Goal: Task Accomplishment & Management: Use online tool/utility

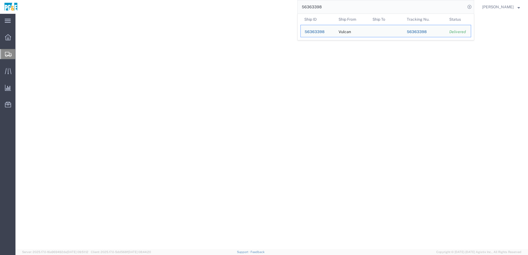
click at [325, 6] on input "56363398" at bounding box center [381, 6] width 168 height 13
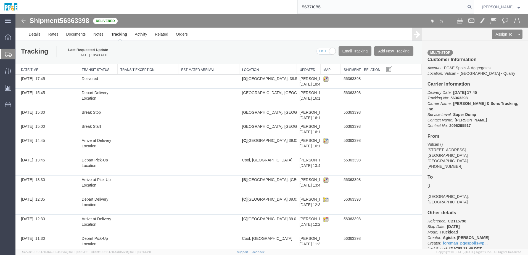
type input "56371085"
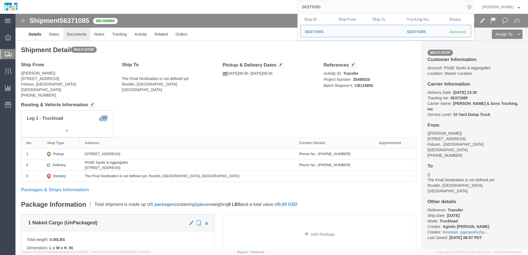
click link "Documents"
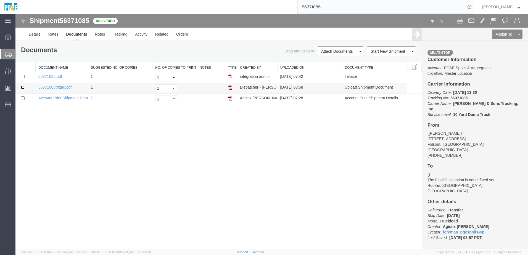
click at [23, 87] on input "checkbox" at bounding box center [23, 88] width 4 height 4
checkbox input "true"
click at [23, 76] on input "checkbox" at bounding box center [23, 77] width 4 height 4
checkbox input "true"
click at [334, 59] on link "Print Documents" at bounding box center [339, 61] width 48 height 8
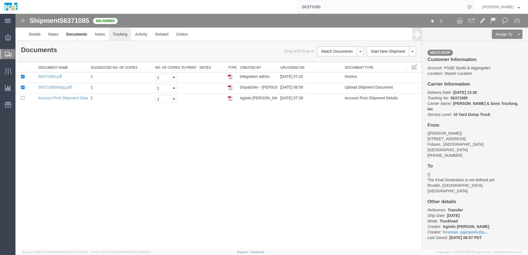
click at [123, 36] on link "Tracking" at bounding box center [120, 34] width 22 height 13
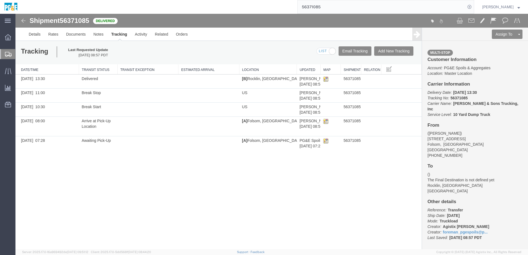
click at [315, 10] on input "56371085" at bounding box center [381, 6] width 168 height 13
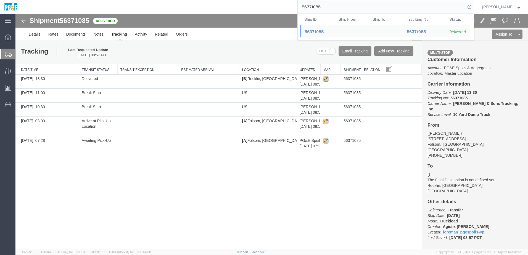
click at [315, 10] on input "56371085" at bounding box center [381, 6] width 168 height 13
paste input "3085"
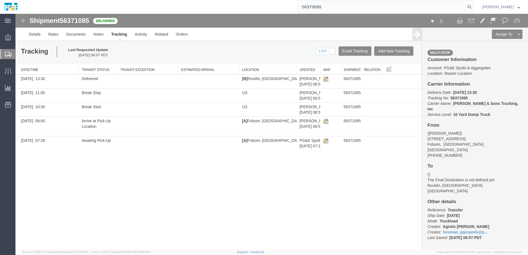
type input "56373085"
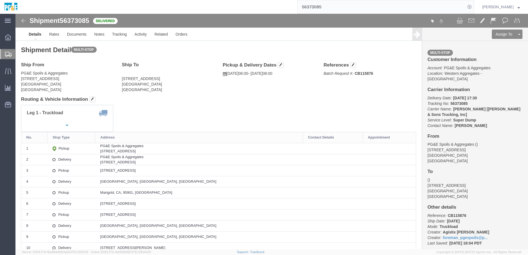
click div "Shipment Detail Multi-stop Ship From PG&E Spoils & Aggregates [STREET_ADDRESS] …"
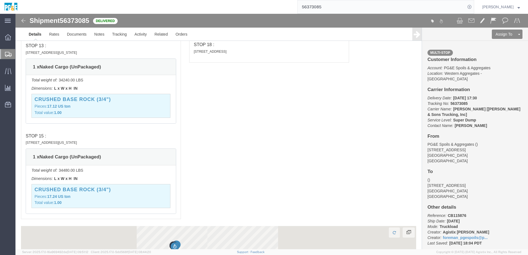
scroll to position [1327, 0]
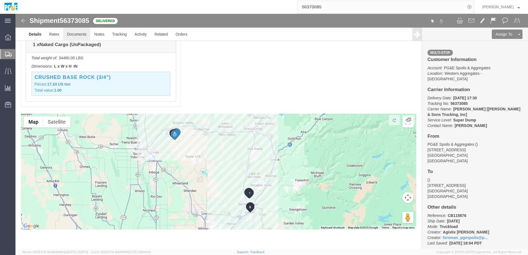
drag, startPoint x: 64, startPoint y: 21, endPoint x: 58, endPoint y: 17, distance: 7.3
click link "Documents"
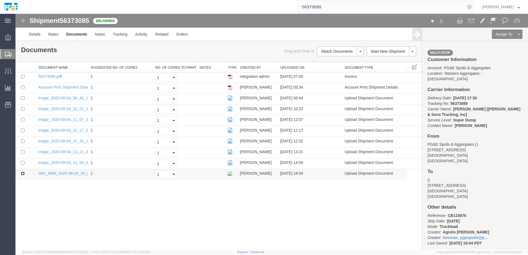
click at [23, 173] on input "checkbox" at bounding box center [23, 174] width 4 height 4
checkbox input "true"
click at [24, 162] on input "checkbox" at bounding box center [23, 163] width 4 height 4
checkbox input "true"
click at [23, 154] on td at bounding box center [25, 153] width 20 height 11
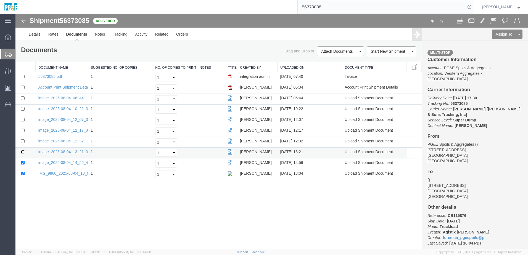
click at [23, 152] on input "checkbox" at bounding box center [23, 152] width 4 height 4
checkbox input "true"
click at [23, 139] on input "checkbox" at bounding box center [23, 141] width 4 height 4
checkbox input "true"
click at [22, 129] on input "checkbox" at bounding box center [23, 131] width 4 height 4
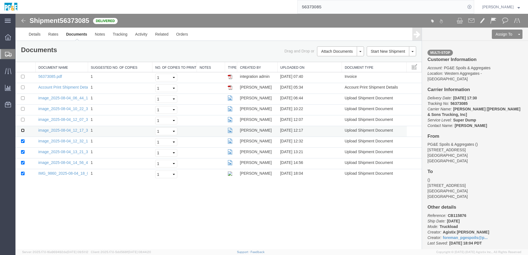
checkbox input "true"
click at [22, 119] on input "checkbox" at bounding box center [23, 120] width 4 height 4
checkbox input "true"
click at [23, 109] on input "checkbox" at bounding box center [23, 109] width 4 height 4
checkbox input "true"
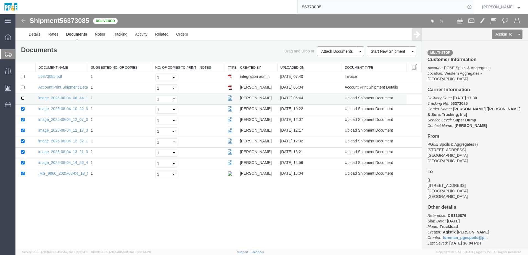
click at [22, 99] on input "checkbox" at bounding box center [23, 98] width 4 height 4
checkbox input "true"
click at [22, 78] on input "checkbox" at bounding box center [23, 77] width 4 height 4
checkbox input "true"
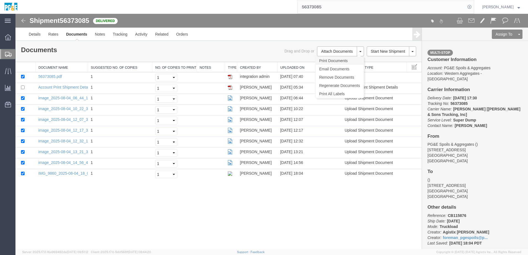
click at [328, 59] on link "Print Documents" at bounding box center [339, 61] width 48 height 8
click at [122, 35] on link "Tracking" at bounding box center [120, 34] width 22 height 13
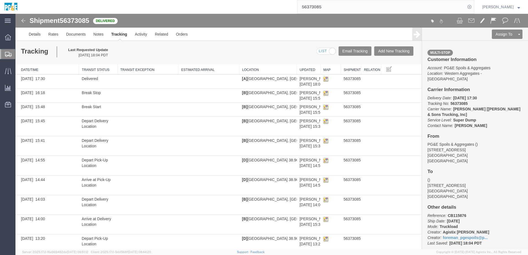
click at [317, 4] on input "56373085" at bounding box center [381, 6] width 168 height 13
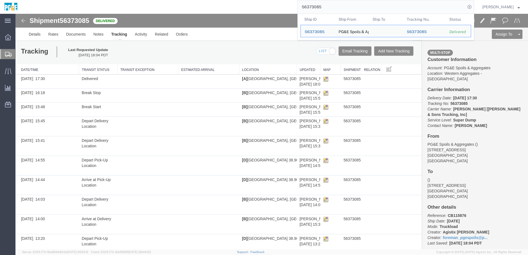
click at [317, 4] on input "56373085" at bounding box center [381, 6] width 168 height 13
paste input "8"
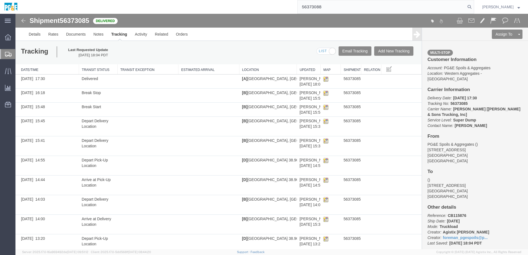
type input "56373088"
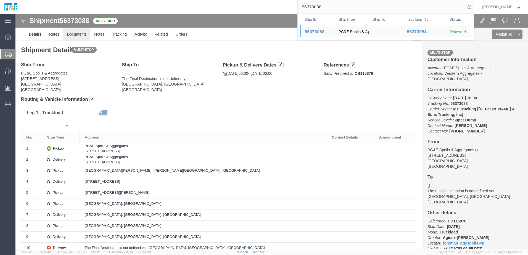
click link "Documents"
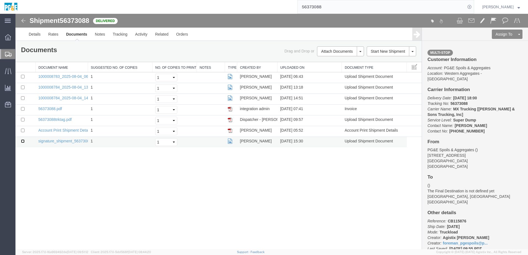
click at [22, 140] on input "checkbox" at bounding box center [23, 141] width 4 height 4
checkbox input "true"
click at [22, 120] on input "checkbox" at bounding box center [23, 120] width 4 height 4
checkbox input "true"
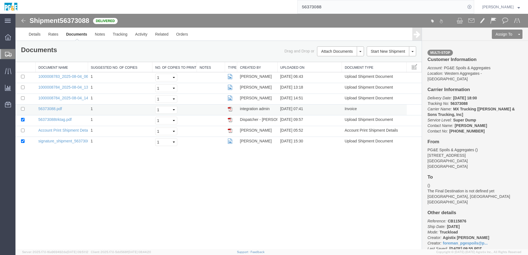
click at [23, 111] on td at bounding box center [25, 110] width 20 height 11
click at [23, 109] on input "checkbox" at bounding box center [23, 109] width 4 height 4
checkbox input "true"
click at [22, 97] on input "checkbox" at bounding box center [23, 98] width 4 height 4
checkbox input "true"
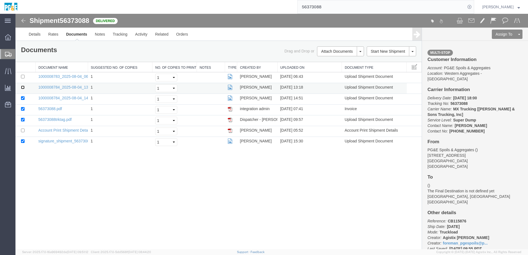
click at [23, 86] on input "checkbox" at bounding box center [23, 88] width 4 height 4
checkbox input "true"
click at [22, 74] on td at bounding box center [25, 77] width 20 height 11
click at [23, 76] on input "checkbox" at bounding box center [23, 77] width 4 height 4
checkbox input "true"
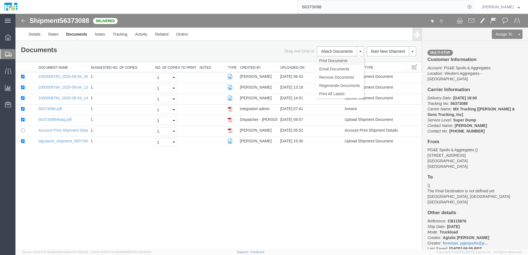
click at [332, 64] on link "Print Documents" at bounding box center [339, 61] width 48 height 8
click at [32, 35] on link "Details" at bounding box center [35, 34] width 20 height 13
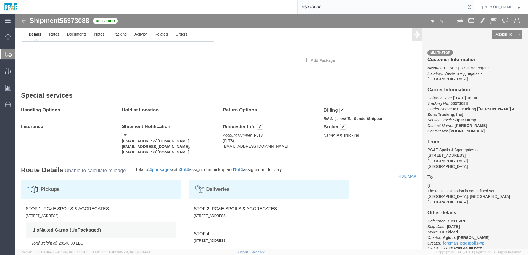
scroll to position [386, 0]
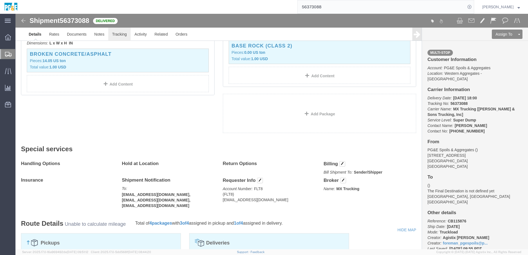
click link "Tracking"
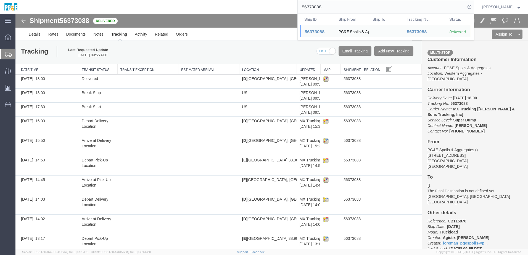
click at [323, 8] on input "56373088" at bounding box center [381, 6] width 168 height 13
paste input "5585"
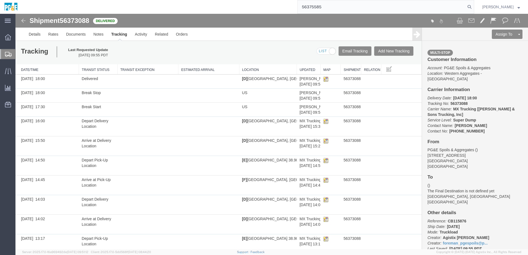
type input "56375585"
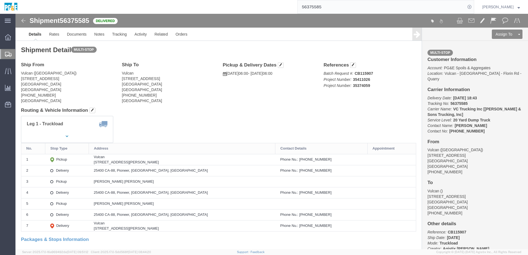
click div "Leg 1 - Truckload Vehicle 1: 20 Yard Dump Truck Number of trucks: 1"
drag, startPoint x: 94, startPoint y: 157, endPoint x: 157, endPoint y: 157, distance: 63.2
click div "25400 CA-88, Pioneer, [GEOGRAPHIC_DATA], [GEOGRAPHIC_DATA]"
copy div "25400 CA-88, Pioneer, [GEOGRAPHIC_DATA], [GEOGRAPHIC_DATA]"
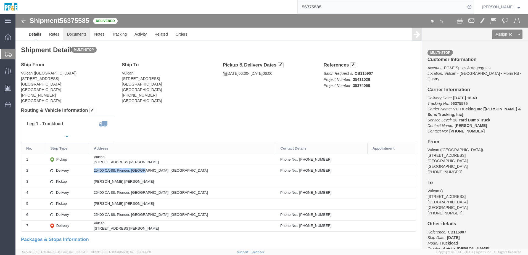
click link "Documents"
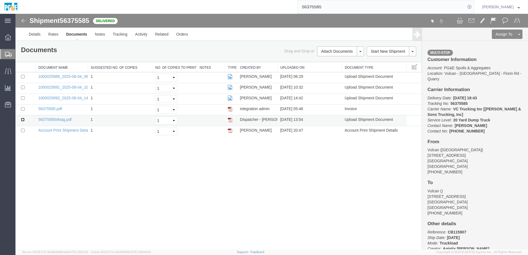
click at [22, 119] on input "checkbox" at bounding box center [23, 120] width 4 height 4
checkbox input "true"
click at [23, 108] on input "checkbox" at bounding box center [23, 109] width 4 height 4
checkbox input "true"
click at [23, 99] on input "checkbox" at bounding box center [23, 98] width 4 height 4
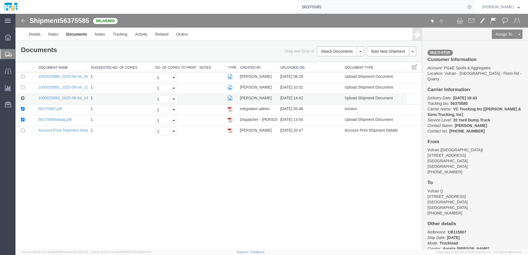
checkbox input "true"
click at [22, 89] on input "checkbox" at bounding box center [23, 88] width 4 height 4
checkbox input "true"
click at [22, 77] on input "checkbox" at bounding box center [23, 77] width 4 height 4
checkbox input "true"
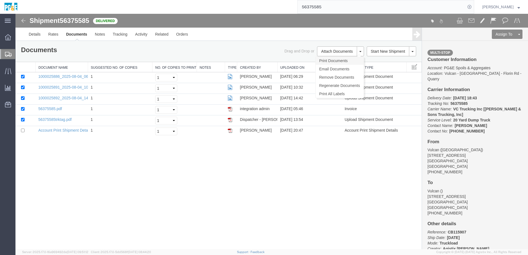
click at [323, 60] on link "Print Documents" at bounding box center [339, 61] width 48 height 8
click at [119, 37] on link "Tracking" at bounding box center [120, 34] width 22 height 13
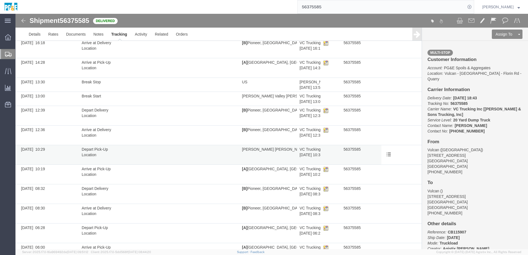
scroll to position [103, 0]
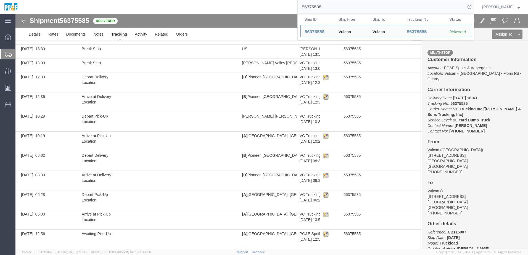
click at [318, 9] on input "56375585" at bounding box center [381, 6] width 168 height 13
paste input "6"
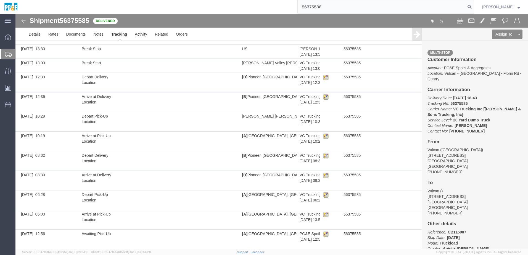
type input "56375586"
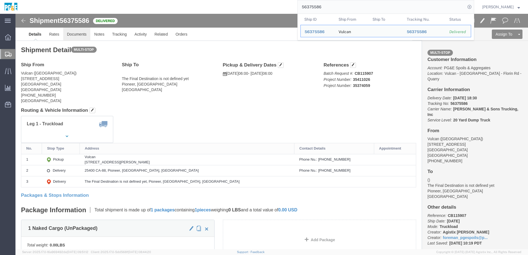
click link "Documents"
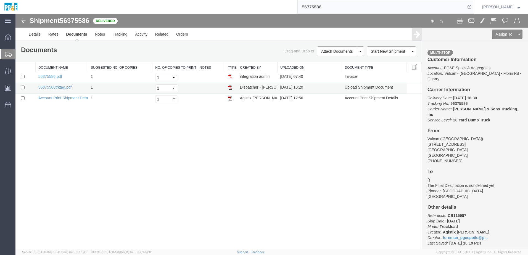
click at [24, 89] on td at bounding box center [25, 88] width 20 height 11
click at [22, 87] on input "checkbox" at bounding box center [23, 88] width 4 height 4
checkbox input "true"
click at [23, 77] on input "checkbox" at bounding box center [23, 77] width 4 height 4
checkbox input "true"
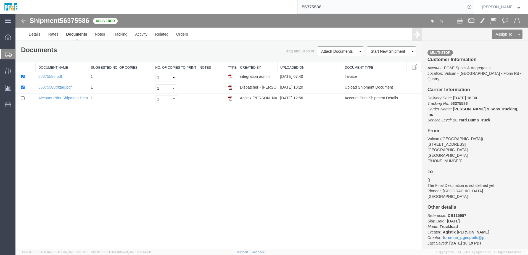
click at [15, 14] on link "Print Documents" at bounding box center [15, 14] width 0 height 0
click at [123, 37] on link "Tracking" at bounding box center [120, 34] width 22 height 13
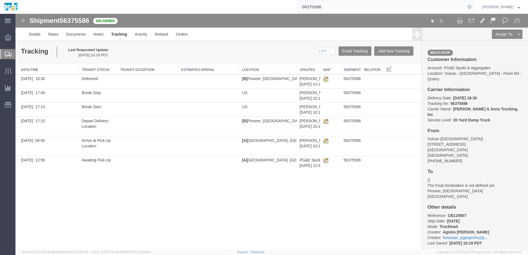
click at [324, 6] on input "56375586" at bounding box center [381, 6] width 168 height 13
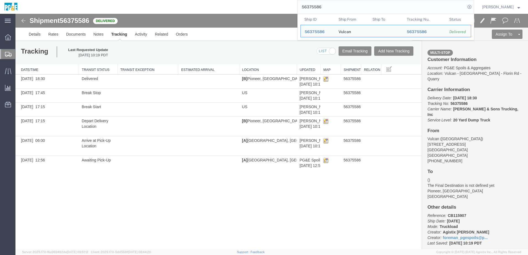
paste input "799"
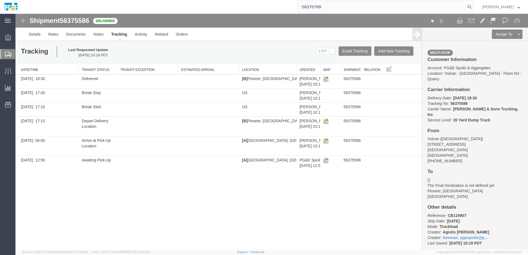
type input "56375799"
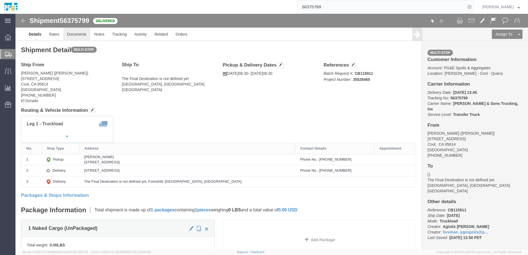
click link "Documents"
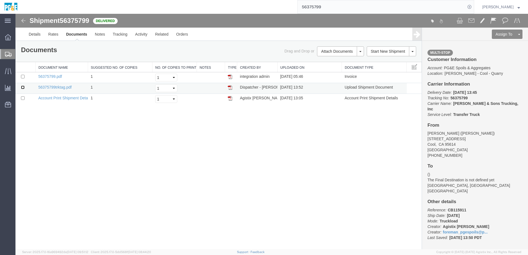
click at [24, 86] on input "checkbox" at bounding box center [23, 88] width 4 height 4
checkbox input "true"
click at [23, 77] on input "checkbox" at bounding box center [23, 77] width 4 height 4
checkbox input "true"
click at [338, 60] on link "Print Documents" at bounding box center [339, 61] width 48 height 8
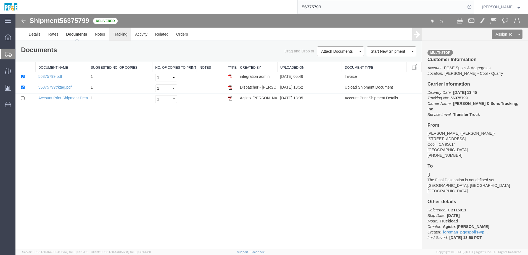
click at [120, 35] on link "Tracking" at bounding box center [120, 34] width 22 height 13
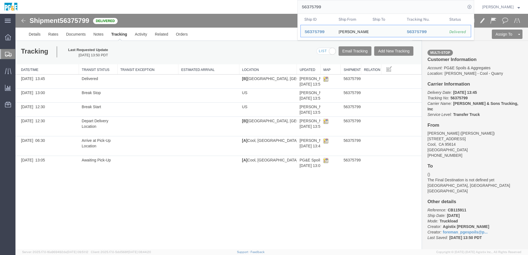
click at [316, 7] on input "56375799" at bounding box center [381, 6] width 168 height 13
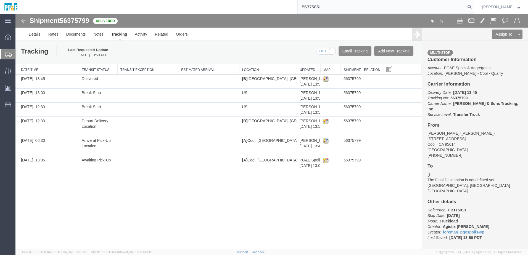
type input "56375851"
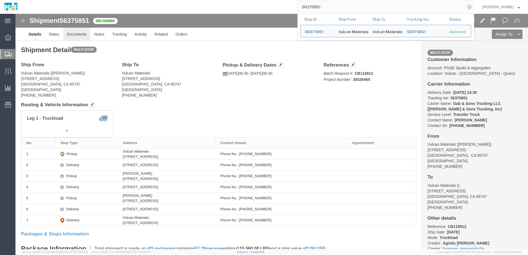
click link "Documents"
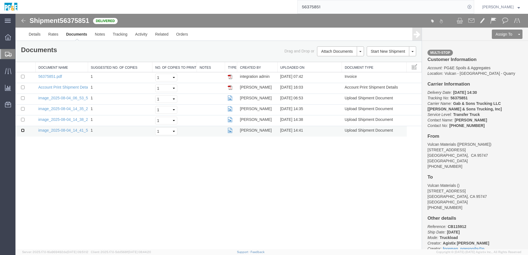
click at [23, 130] on input "checkbox" at bounding box center [23, 131] width 4 height 4
checkbox input "true"
click at [22, 120] on input "checkbox" at bounding box center [23, 120] width 4 height 4
checkbox input "true"
click at [23, 109] on input "checkbox" at bounding box center [23, 109] width 4 height 4
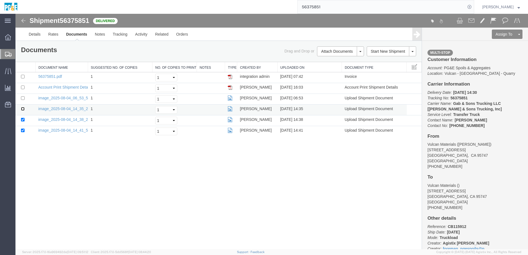
checkbox input "true"
click at [23, 99] on input "checkbox" at bounding box center [23, 98] width 4 height 4
checkbox input "true"
click at [23, 76] on input "checkbox" at bounding box center [23, 77] width 4 height 4
checkbox input "true"
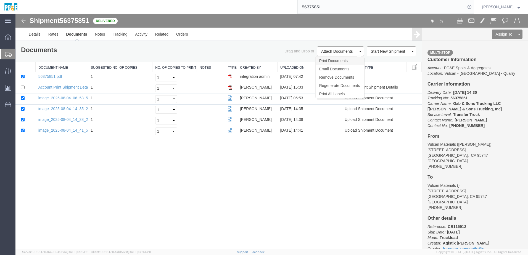
click at [339, 62] on link "Print Documents" at bounding box center [339, 61] width 48 height 8
click at [123, 34] on link "Tracking" at bounding box center [120, 34] width 22 height 13
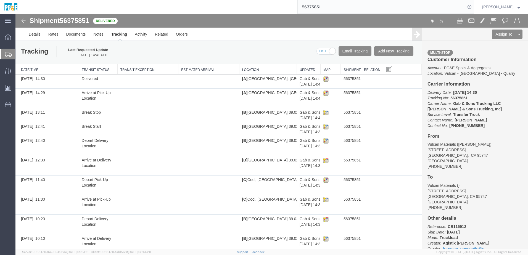
click at [317, 7] on input "56375851" at bounding box center [381, 6] width 168 height 13
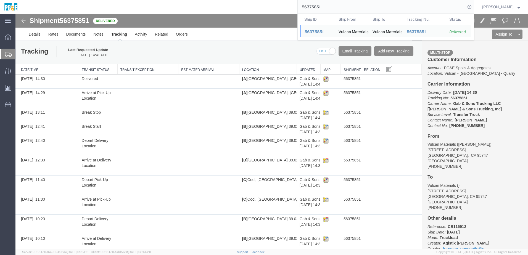
click at [317, 7] on input "56375851" at bounding box center [381, 6] width 168 height 13
paste input "90"
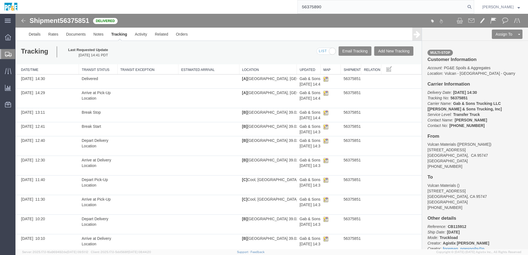
type input "56375890"
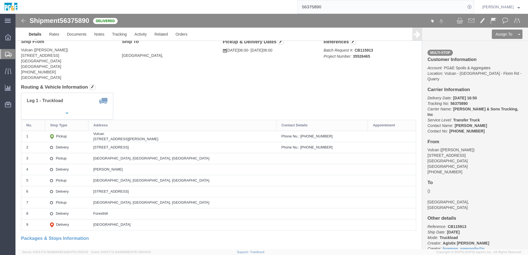
scroll to position [55, 0]
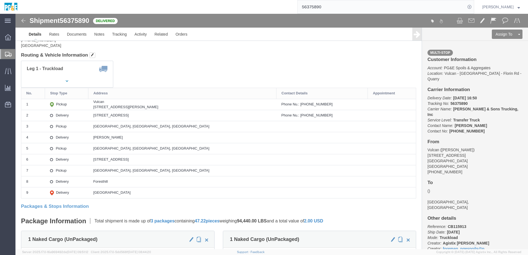
drag, startPoint x: 89, startPoint y: 102, endPoint x: 155, endPoint y: 103, distance: 66.3
click td "[STREET_ADDRESS]"
copy div "[STREET_ADDRESS]"
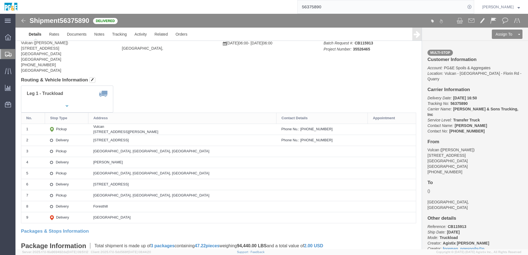
scroll to position [0, 0]
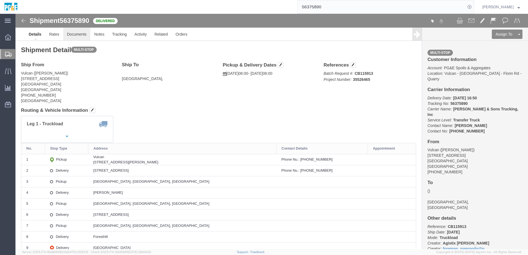
click link "Documents"
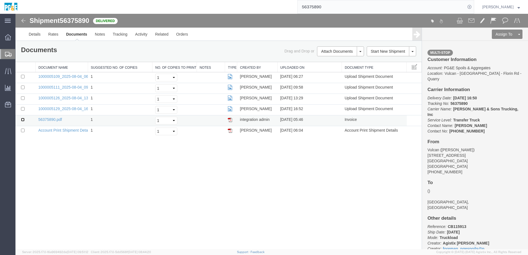
click at [22, 120] on input "checkbox" at bounding box center [23, 120] width 4 height 4
checkbox input "true"
click at [22, 109] on input "checkbox" at bounding box center [23, 109] width 4 height 4
checkbox input "true"
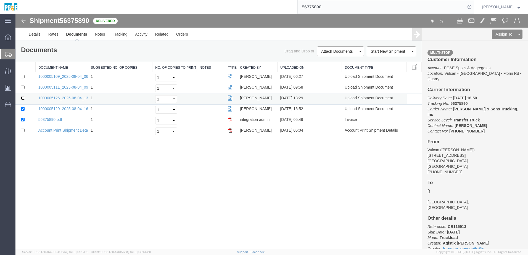
click at [23, 99] on input "checkbox" at bounding box center [23, 98] width 4 height 4
checkbox input "true"
click at [23, 86] on input "checkbox" at bounding box center [23, 88] width 4 height 4
checkbox input "true"
click at [23, 77] on input "checkbox" at bounding box center [23, 77] width 4 height 4
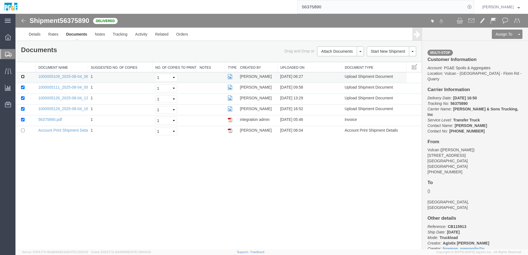
checkbox input "true"
click at [344, 61] on link "Print Documents" at bounding box center [339, 61] width 48 height 8
click at [121, 38] on link "Tracking" at bounding box center [120, 34] width 22 height 13
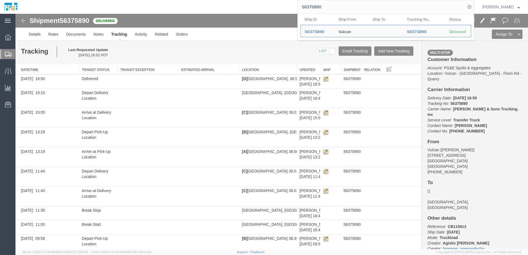
click at [319, 8] on input "56375890" at bounding box center [381, 6] width 168 height 13
paste input "83025"
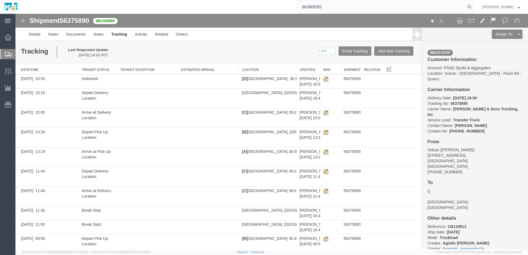
type input "56383025"
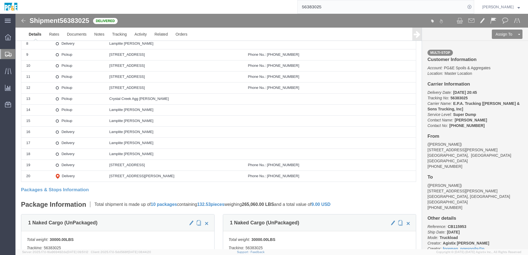
scroll to position [22, 0]
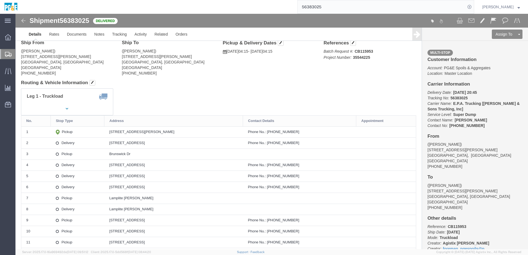
drag, startPoint x: 159, startPoint y: 152, endPoint x: 168, endPoint y: 152, distance: 9.4
click div "[STREET_ADDRESS]"
copy div "[STREET_ADDRESS]"
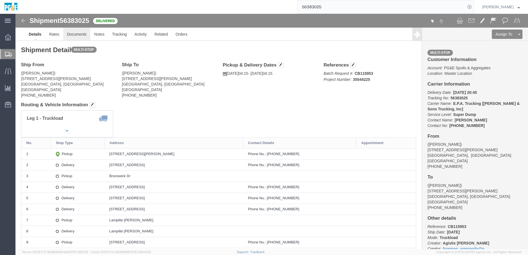
click link "Documents"
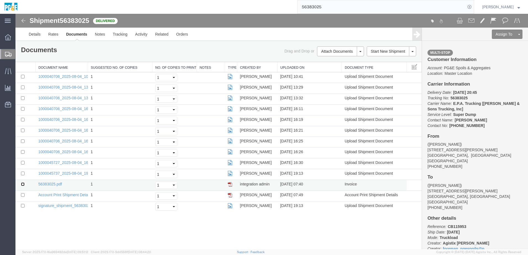
click at [24, 183] on input "checkbox" at bounding box center [23, 184] width 4 height 4
checkbox input "true"
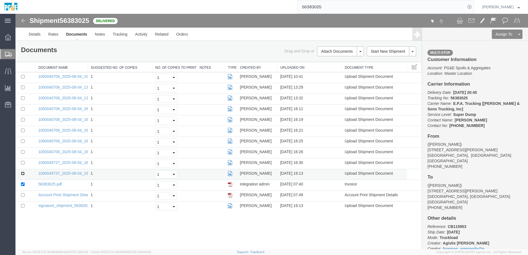
click at [23, 175] on input "checkbox" at bounding box center [23, 174] width 4 height 4
checkbox input "true"
click at [23, 163] on input "checkbox" at bounding box center [23, 163] width 4 height 4
checkbox input "true"
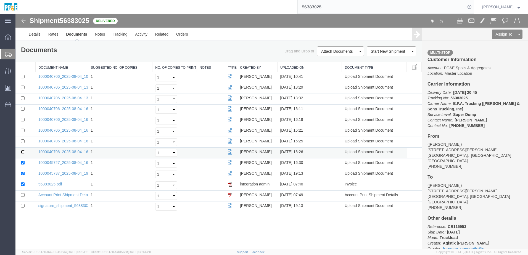
click at [23, 152] on input "checkbox" at bounding box center [23, 152] width 4 height 4
checkbox input "true"
click at [23, 140] on input "checkbox" at bounding box center [23, 141] width 4 height 4
checkbox input "true"
click at [23, 130] on input "checkbox" at bounding box center [23, 131] width 4 height 4
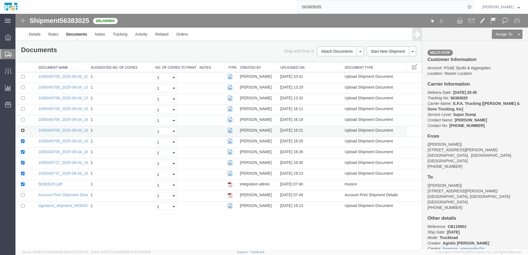
checkbox input "true"
click at [22, 118] on td at bounding box center [25, 120] width 20 height 11
click at [23, 120] on input "checkbox" at bounding box center [23, 120] width 4 height 4
checkbox input "true"
click at [22, 109] on input "checkbox" at bounding box center [23, 109] width 4 height 4
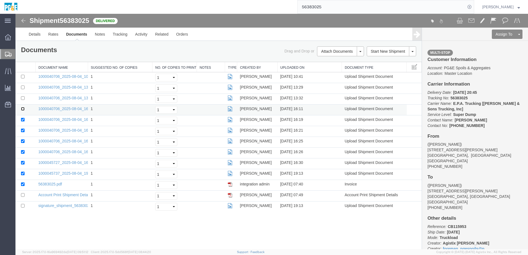
checkbox input "true"
click at [23, 99] on input "checkbox" at bounding box center [23, 98] width 4 height 4
checkbox input "true"
click at [22, 87] on input "checkbox" at bounding box center [23, 88] width 4 height 4
checkbox input "true"
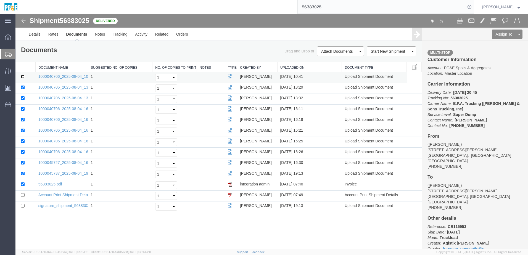
click at [22, 78] on input "checkbox" at bounding box center [23, 77] width 4 height 4
checkbox input "true"
click at [325, 62] on link "Print Documents" at bounding box center [339, 61] width 48 height 8
click at [121, 36] on link "Tracking" at bounding box center [120, 34] width 22 height 13
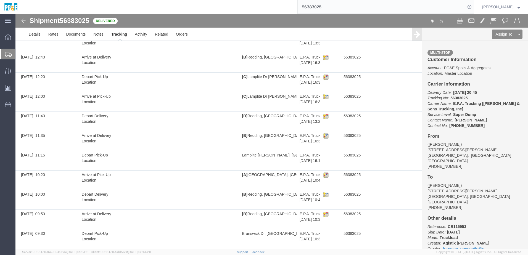
scroll to position [612, 0]
click at [324, 5] on input "56383025" at bounding box center [381, 6] width 168 height 13
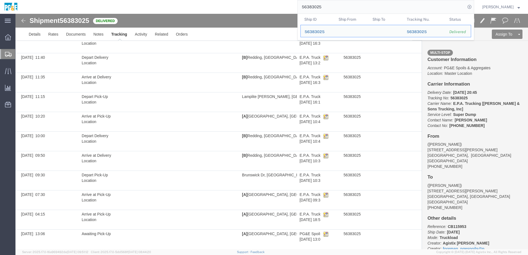
paste input "6"
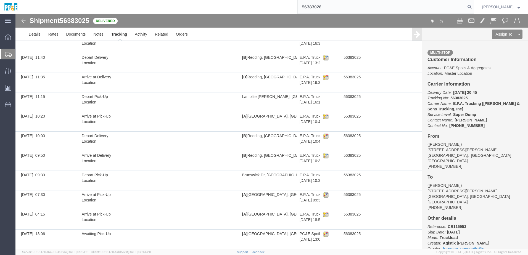
type input "56383026"
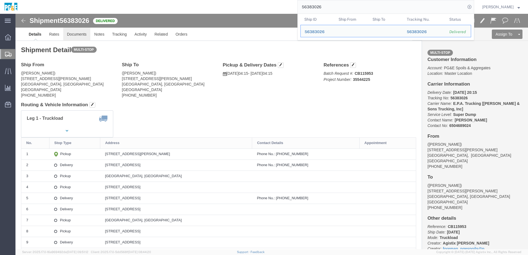
click link "Documents"
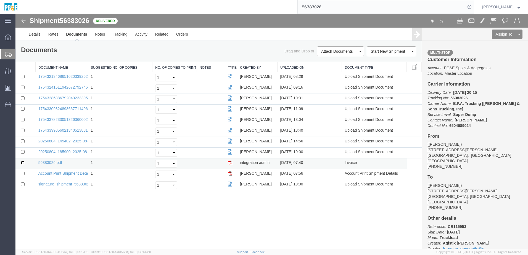
click at [22, 162] on input "checkbox" at bounding box center [23, 163] width 4 height 4
checkbox input "true"
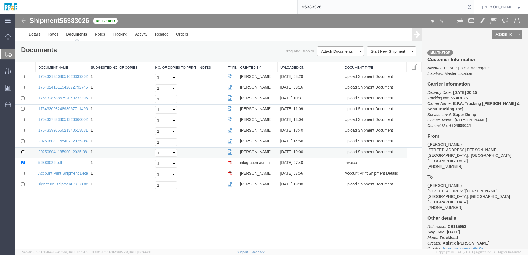
click at [22, 152] on input "checkbox" at bounding box center [23, 152] width 4 height 4
checkbox input "true"
click at [22, 141] on input "checkbox" at bounding box center [23, 141] width 4 height 4
checkbox input "true"
click at [23, 131] on input "checkbox" at bounding box center [23, 131] width 4 height 4
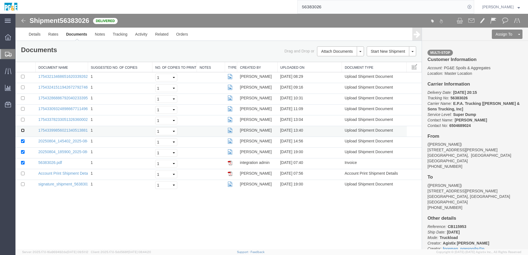
checkbox input "true"
click at [23, 120] on input "checkbox" at bounding box center [23, 120] width 4 height 4
checkbox input "true"
click at [23, 110] on input "checkbox" at bounding box center [23, 109] width 4 height 4
checkbox input "true"
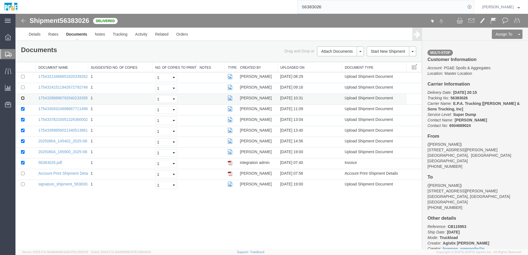
click at [22, 100] on input "checkbox" at bounding box center [23, 98] width 4 height 4
checkbox input "true"
click at [22, 88] on input "checkbox" at bounding box center [23, 88] width 4 height 4
checkbox input "true"
click at [22, 78] on input "checkbox" at bounding box center [23, 77] width 4 height 4
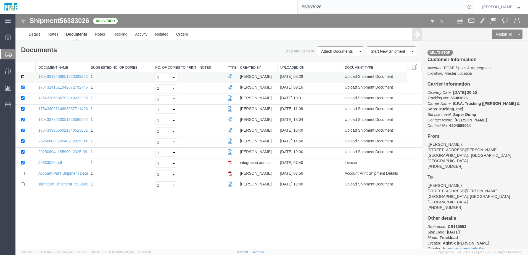
checkbox input "true"
click at [333, 60] on link "Print Documents" at bounding box center [339, 61] width 48 height 8
click at [119, 35] on link "Tracking" at bounding box center [120, 34] width 22 height 13
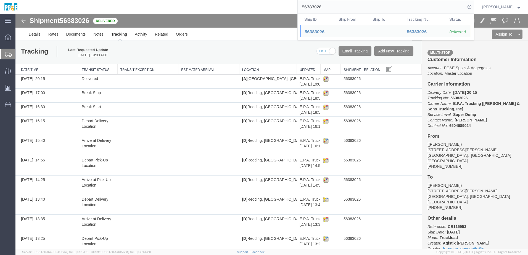
click at [316, 7] on input "56383026" at bounding box center [381, 6] width 168 height 13
paste input "7"
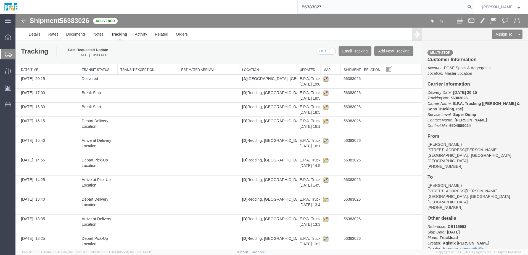
type input "56383027"
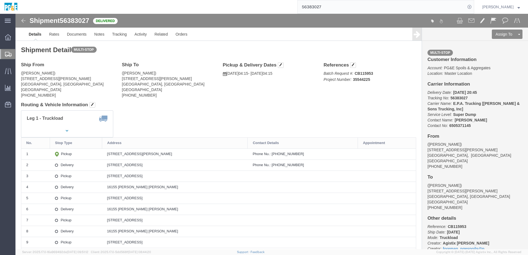
drag, startPoint x: 90, startPoint y: 151, endPoint x: 174, endPoint y: 150, distance: 84.5
click td "[STREET_ADDRESS]"
copy div "[STREET_ADDRESS]"
click link "Documents"
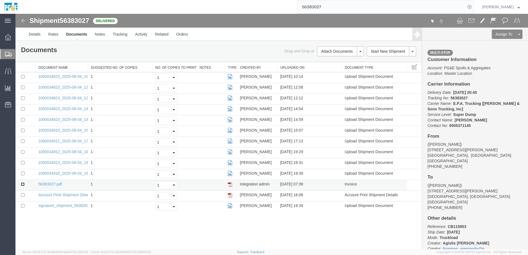
click at [23, 184] on input "checkbox" at bounding box center [23, 184] width 4 height 4
checkbox input "true"
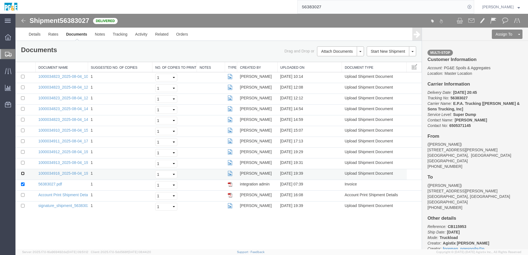
click at [23, 173] on input "checkbox" at bounding box center [23, 174] width 4 height 4
checkbox input "true"
click at [24, 162] on input "checkbox" at bounding box center [23, 163] width 4 height 4
checkbox input "true"
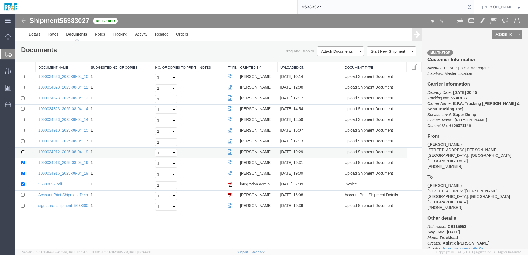
click at [22, 151] on input "checkbox" at bounding box center [23, 152] width 4 height 4
checkbox input "true"
click at [23, 139] on input "checkbox" at bounding box center [23, 141] width 4 height 4
checkbox input "true"
click at [23, 131] on input "checkbox" at bounding box center [23, 131] width 4 height 4
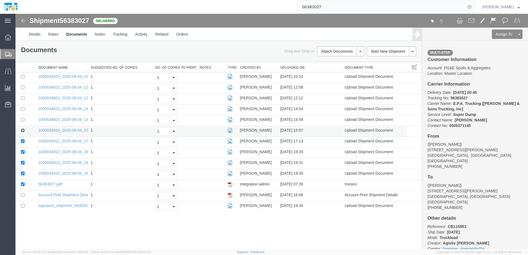
checkbox input "true"
click at [24, 120] on input "checkbox" at bounding box center [23, 120] width 4 height 4
checkbox input "true"
click at [23, 108] on input "checkbox" at bounding box center [23, 109] width 4 height 4
checkbox input "true"
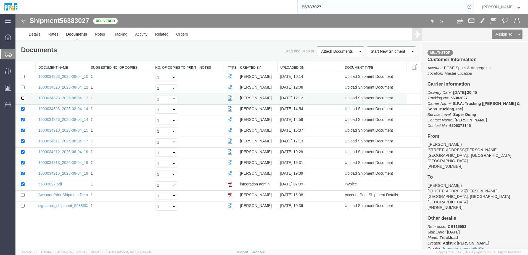
click at [22, 98] on input "checkbox" at bounding box center [23, 98] width 4 height 4
checkbox input "true"
click at [23, 88] on input "checkbox" at bounding box center [23, 88] width 4 height 4
checkbox input "true"
click at [23, 77] on input "checkbox" at bounding box center [23, 77] width 4 height 4
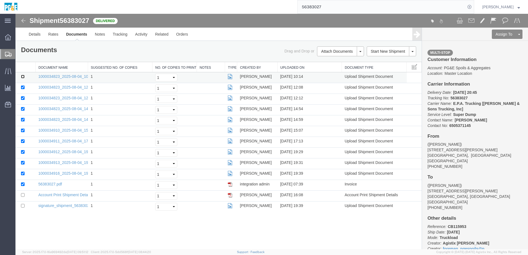
checkbox input "true"
click at [341, 62] on link "Print Documents" at bounding box center [339, 61] width 48 height 8
click at [122, 31] on link "Tracking" at bounding box center [120, 34] width 22 height 13
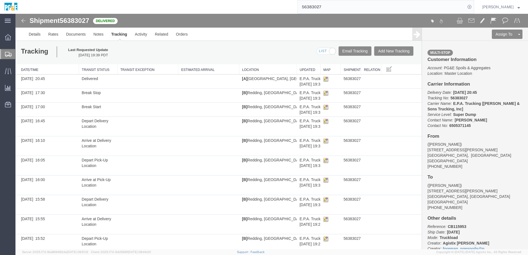
click at [323, 8] on input "56383027" at bounding box center [381, 6] width 168 height 13
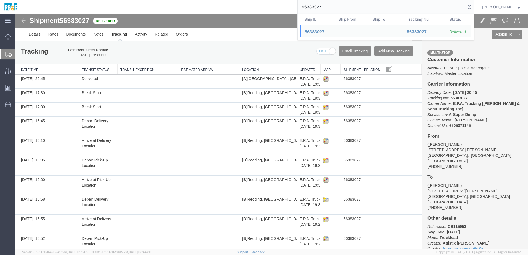
click at [323, 8] on input "56383027" at bounding box center [381, 6] width 168 height 13
paste input "73"
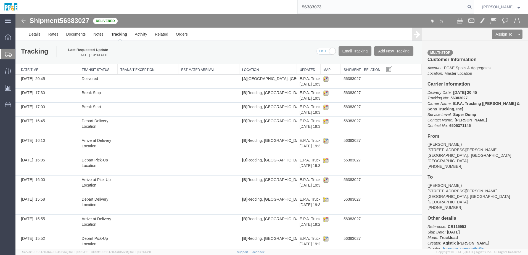
type input "56383073"
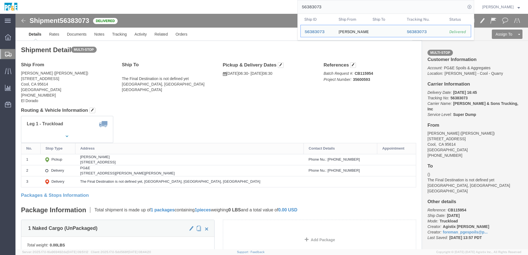
drag, startPoint x: 140, startPoint y: 110, endPoint x: 150, endPoint y: 111, distance: 10.6
click div "Leg 1 - Truckload Vehicle 1: Super Dump Number of trucks: 1"
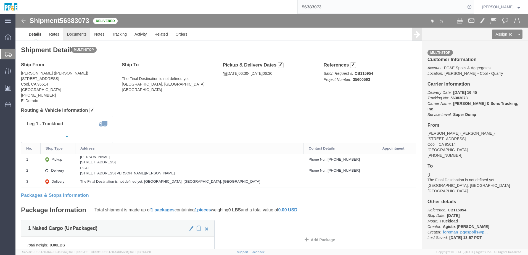
click link "Documents"
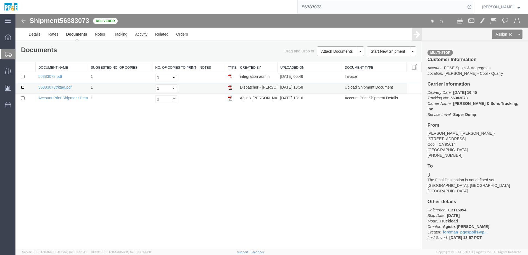
click at [23, 88] on input "checkbox" at bounding box center [23, 88] width 4 height 4
checkbox input "true"
click at [22, 76] on input "checkbox" at bounding box center [23, 77] width 4 height 4
checkbox input "true"
click at [15, 14] on link "Print Documents" at bounding box center [15, 14] width 0 height 0
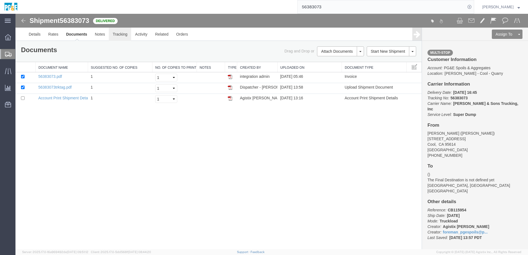
click at [120, 40] on link "Tracking" at bounding box center [120, 34] width 22 height 13
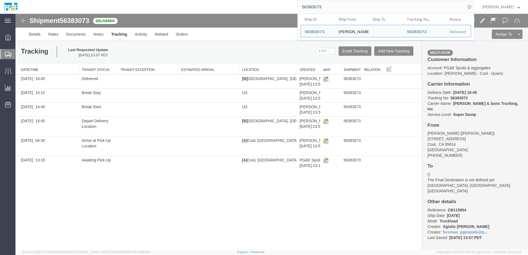
click at [314, 9] on input "56383073" at bounding box center [381, 6] width 168 height 13
paste input "5"
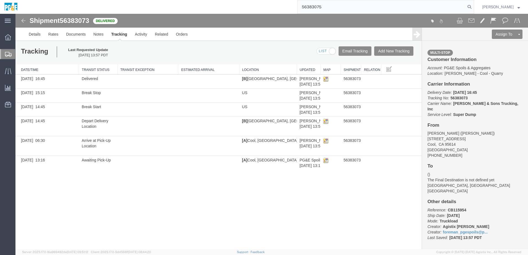
type input "56383075"
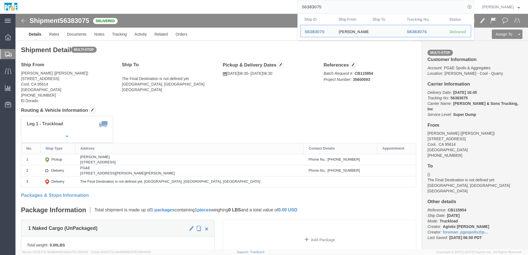
click div "Ship From [GEOGRAPHIC_DATA] ([PERSON_NAME]) [STREET_ADDRESS] [PHONE_NUMBER] [GE…"
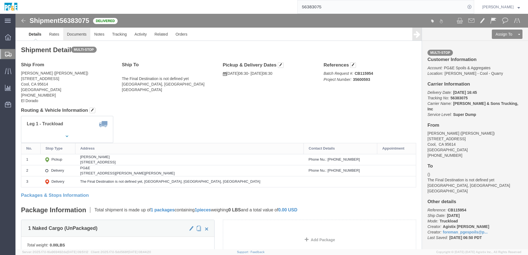
click link "Documents"
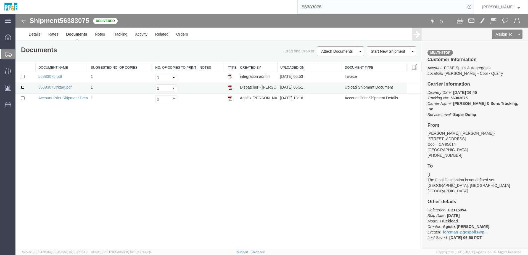
click at [23, 87] on input "checkbox" at bounding box center [23, 88] width 4 height 4
checkbox input "true"
click at [23, 76] on input "checkbox" at bounding box center [23, 77] width 4 height 4
checkbox input "true"
click at [337, 60] on link "Print Documents" at bounding box center [339, 61] width 48 height 8
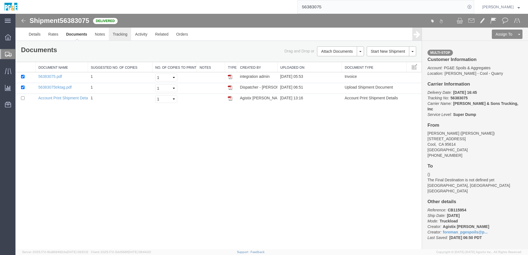
click at [120, 36] on link "Tracking" at bounding box center [120, 34] width 22 height 13
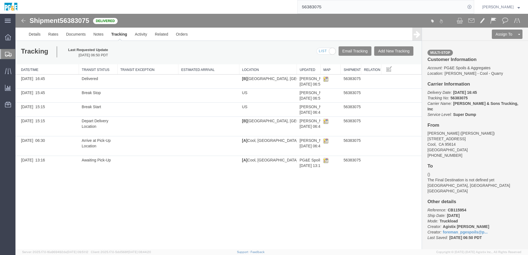
click at [318, 9] on input "56383075" at bounding box center [381, 6] width 168 height 13
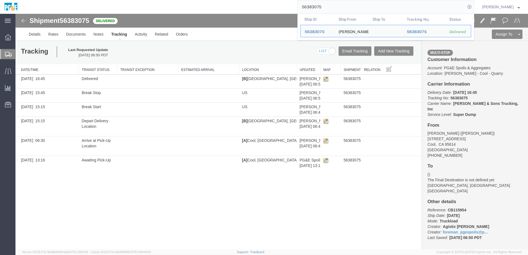
paste input "7"
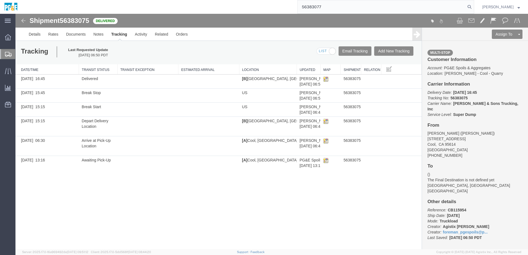
type input "56383077"
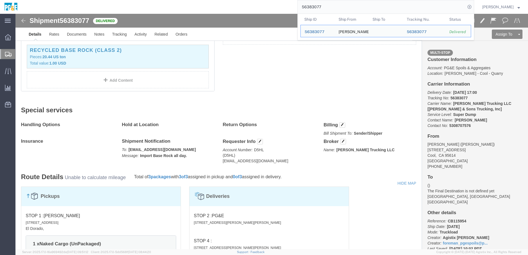
scroll to position [350, 0]
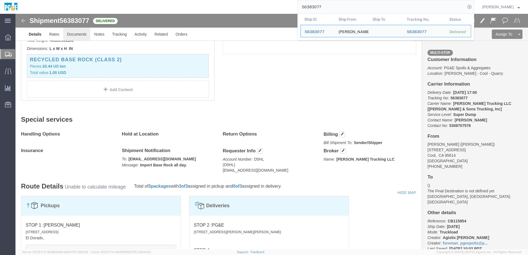
click link "Documents"
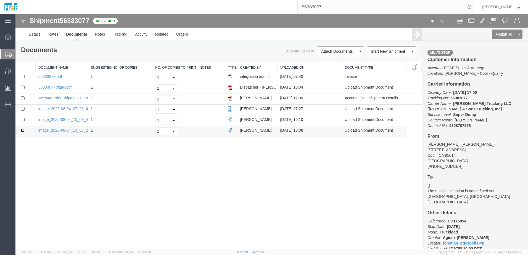
click at [22, 131] on input "checkbox" at bounding box center [23, 131] width 4 height 4
checkbox input "true"
click at [23, 121] on input "checkbox" at bounding box center [23, 120] width 4 height 4
checkbox input "true"
click at [22, 110] on input "checkbox" at bounding box center [23, 109] width 4 height 4
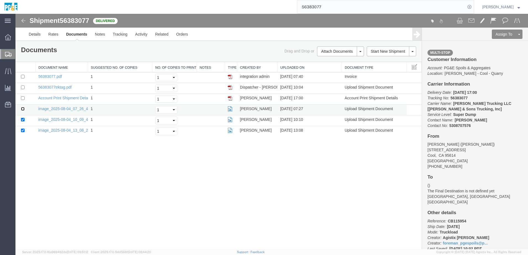
checkbox input "true"
click at [24, 88] on input "checkbox" at bounding box center [23, 88] width 4 height 4
checkbox input "true"
click at [23, 78] on input "checkbox" at bounding box center [23, 77] width 4 height 4
checkbox input "true"
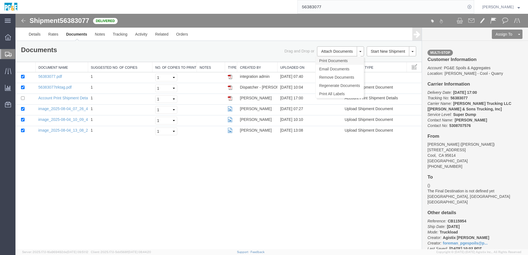
click at [346, 60] on link "Print Documents" at bounding box center [339, 61] width 48 height 8
click at [120, 36] on link "Tracking" at bounding box center [120, 34] width 22 height 13
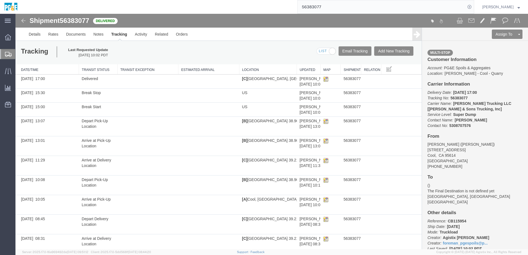
click at [322, 9] on input "56383077" at bounding box center [381, 6] width 168 height 13
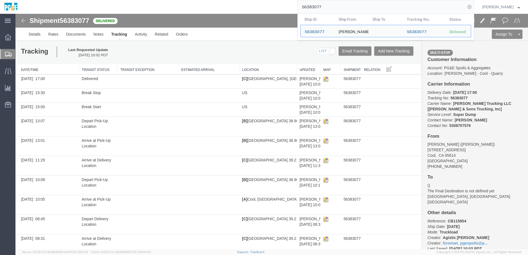
click at [322, 9] on input "56383077" at bounding box center [381, 6] width 168 height 13
paste input "8"
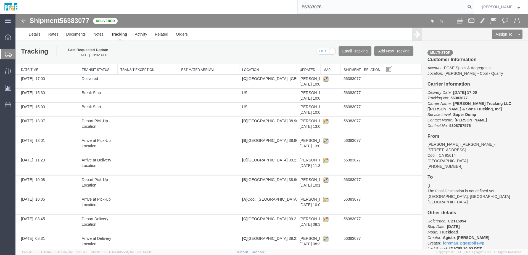
type input "56383078"
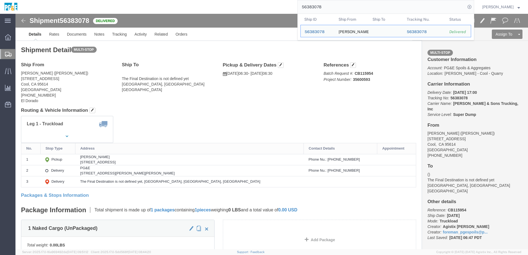
click div "Ship From [GEOGRAPHIC_DATA] ([PERSON_NAME]) [STREET_ADDRESS] [PHONE_NUMBER] [GE…"
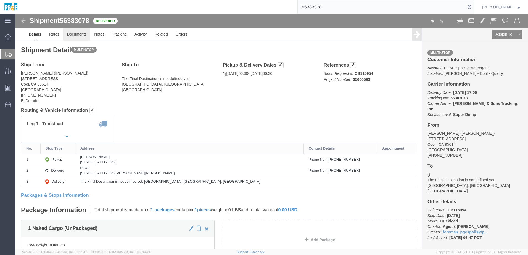
click link "Documents"
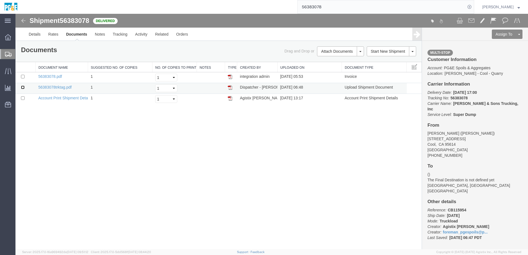
click at [24, 87] on input "checkbox" at bounding box center [23, 88] width 4 height 4
checkbox input "true"
click at [24, 75] on input "checkbox" at bounding box center [23, 77] width 4 height 4
checkbox input "true"
click at [340, 64] on link "Print Documents" at bounding box center [339, 61] width 48 height 8
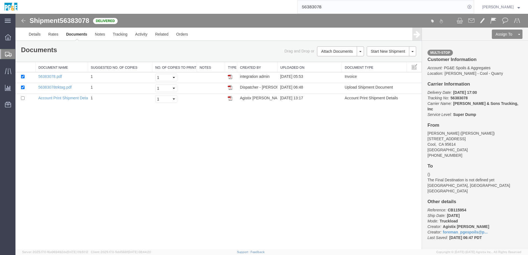
drag, startPoint x: 136, startPoint y: 135, endPoint x: 132, endPoint y: 120, distance: 15.5
click at [134, 128] on div "Shipment 56383078 3 of 3 Delivered Details Rates Documents Notes Tracking Activ…" at bounding box center [271, 131] width 512 height 235
click at [91, 193] on div "Shipment 56383078 3 of 3 Delivered Details Rates Documents Notes Tracking Activ…" at bounding box center [271, 131] width 512 height 235
